Goal: Task Accomplishment & Management: Manage account settings

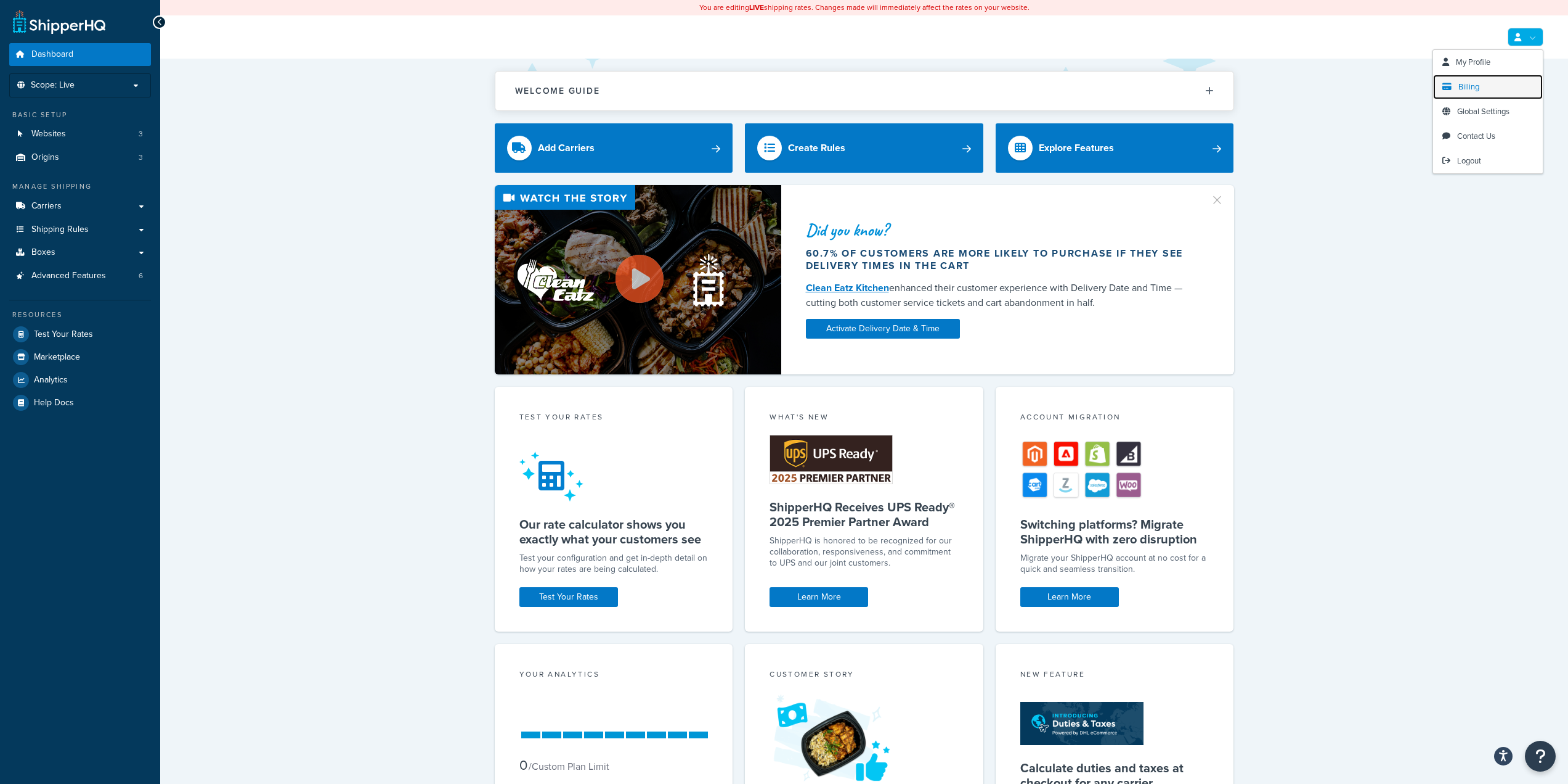
click at [1466, 89] on span "Billing" at bounding box center [1468, 87] width 21 height 12
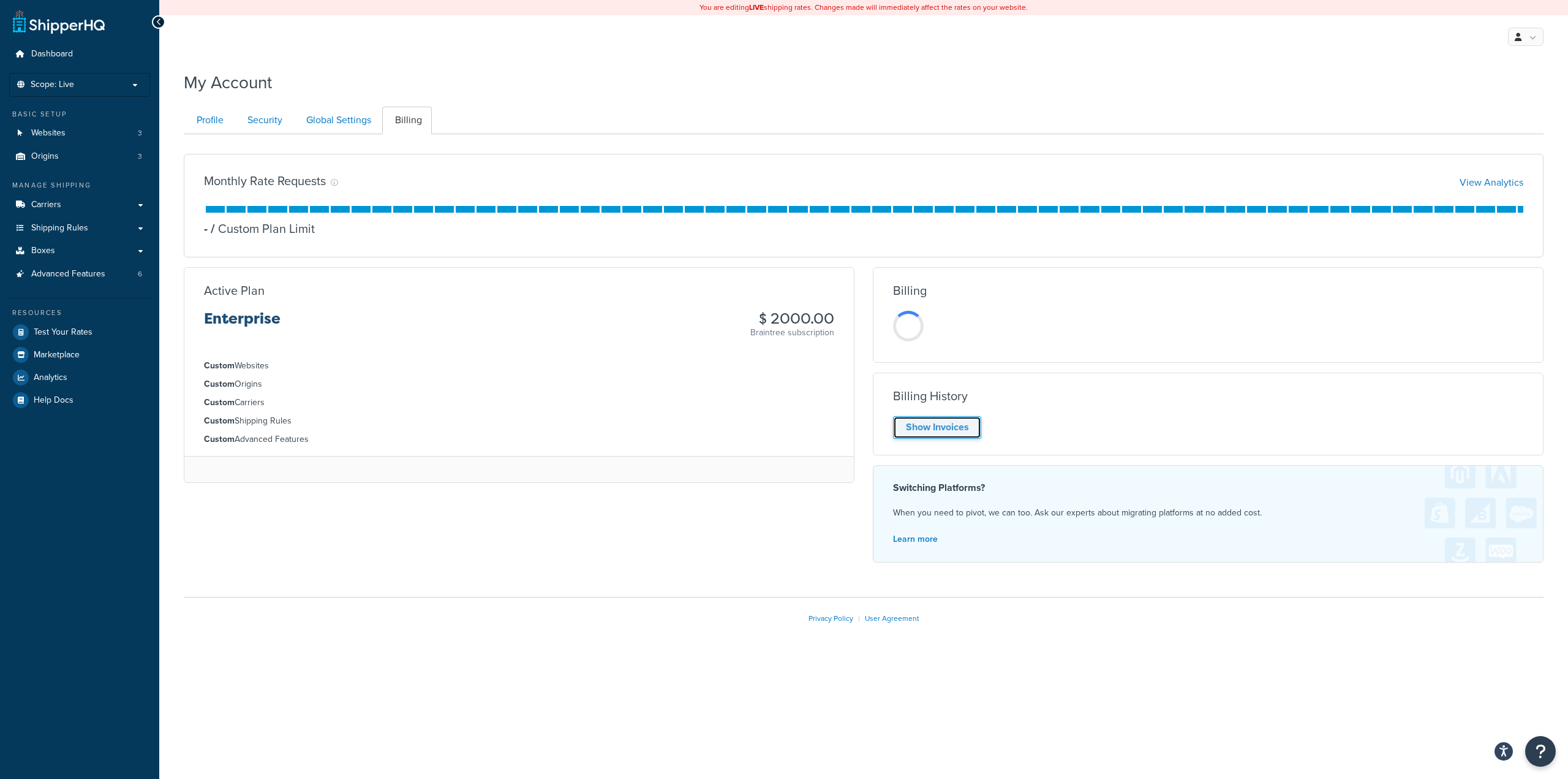
click at [935, 424] on link "Show Invoices" at bounding box center [937, 428] width 88 height 23
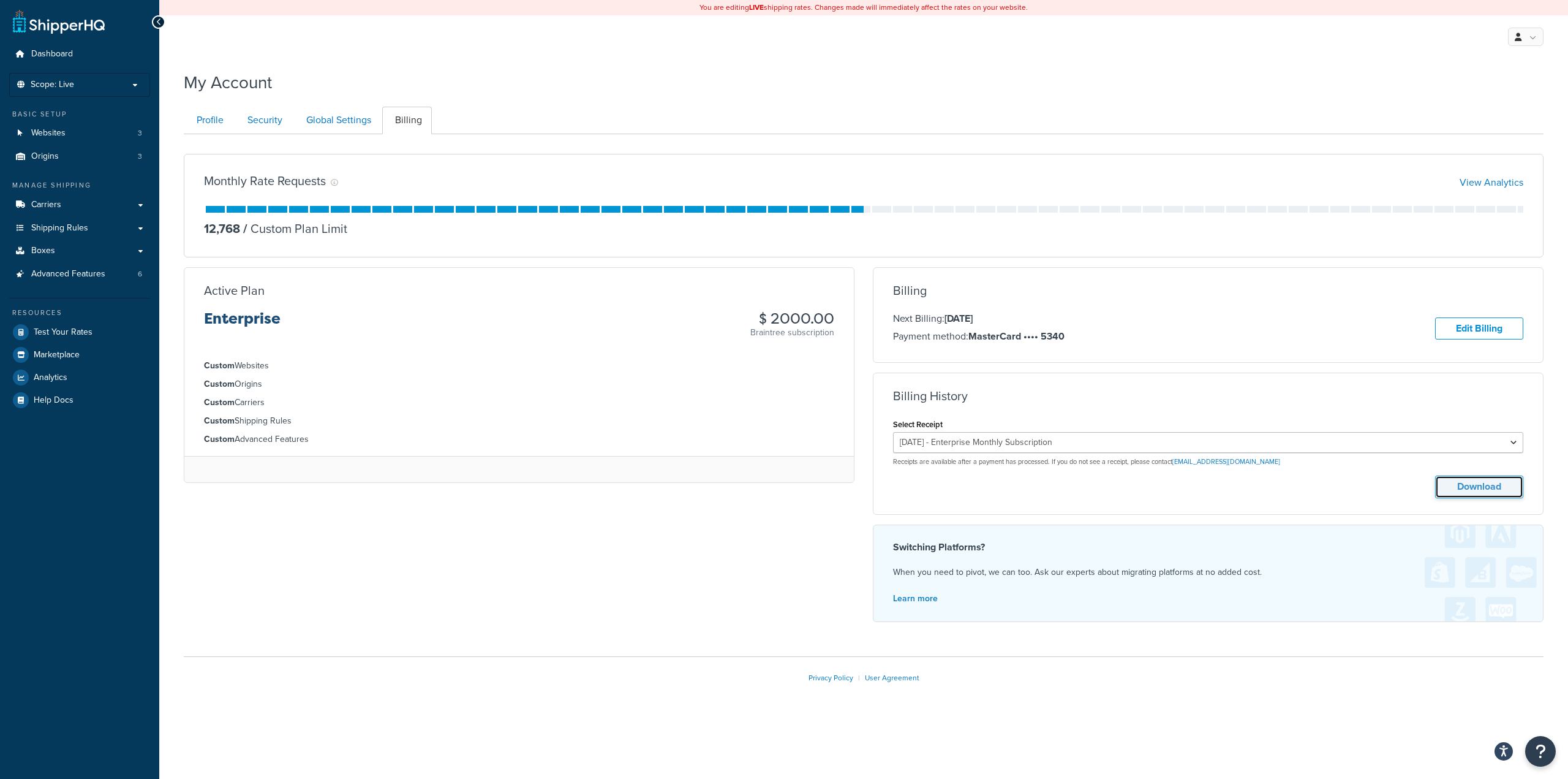
click at [1472, 480] on button "Download" at bounding box center [1479, 487] width 88 height 23
